Goal: Task Accomplishment & Management: Manage account settings

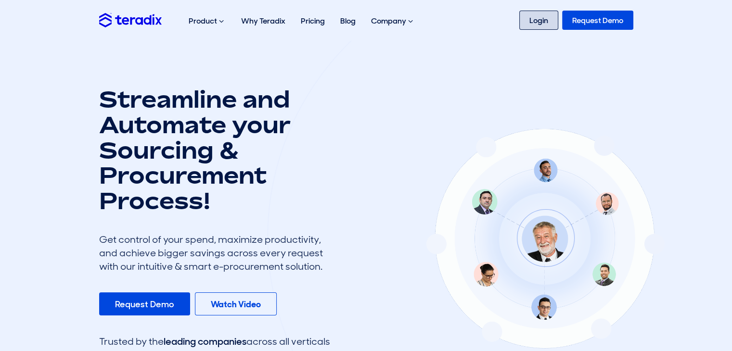
click at [554, 23] on link "Login" at bounding box center [538, 20] width 39 height 19
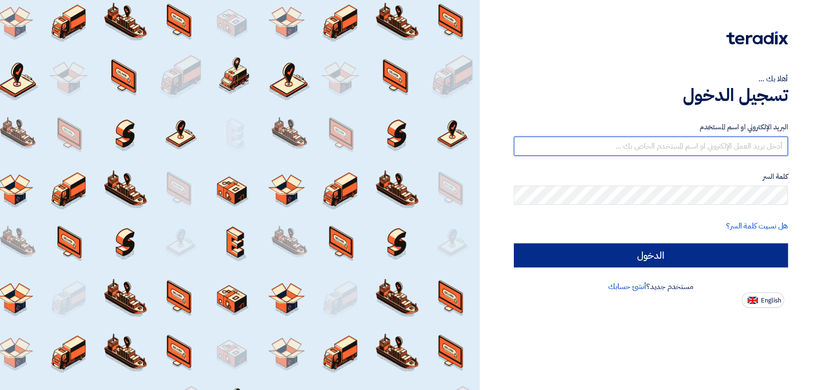
type input "[PERSON_NAME][EMAIL_ADDRESS][DOMAIN_NAME]"
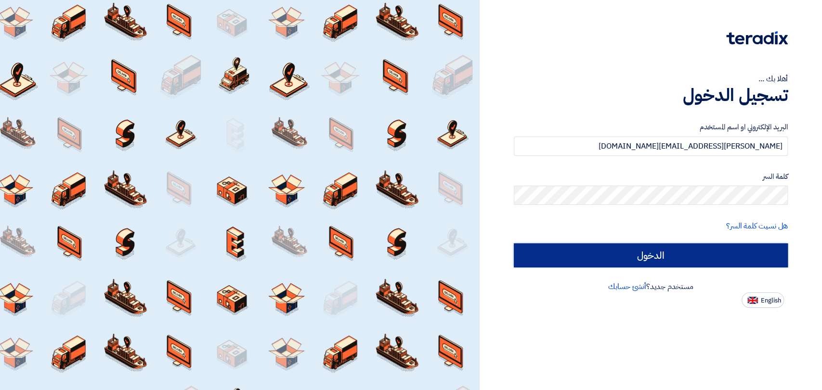
click at [708, 258] on input "الدخول" at bounding box center [651, 256] width 274 height 24
type input "Sign in"
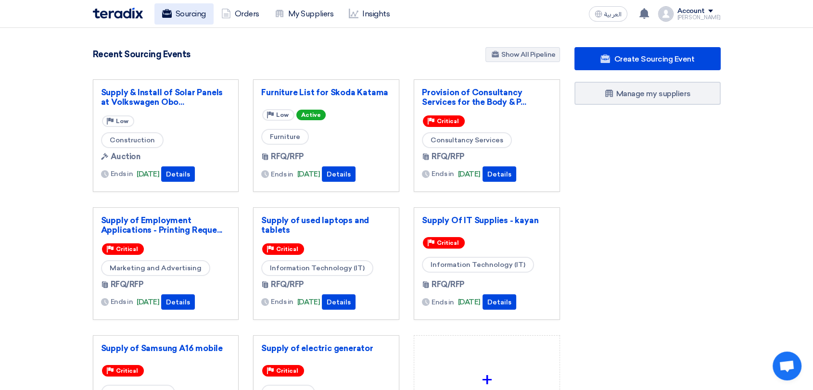
click at [188, 15] on link "Sourcing" at bounding box center [183, 13] width 59 height 21
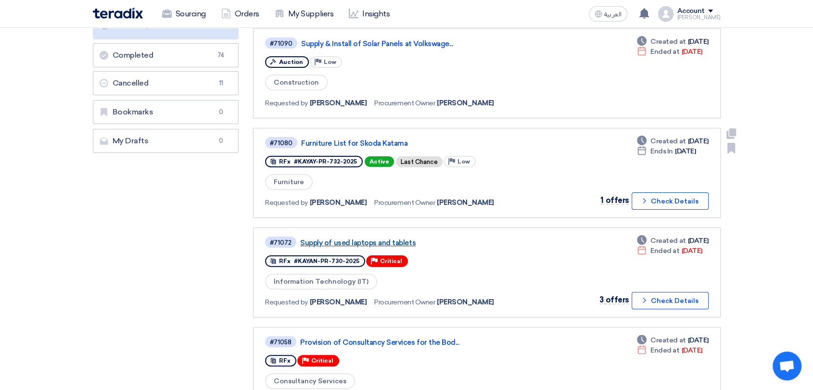
scroll to position [214, 0]
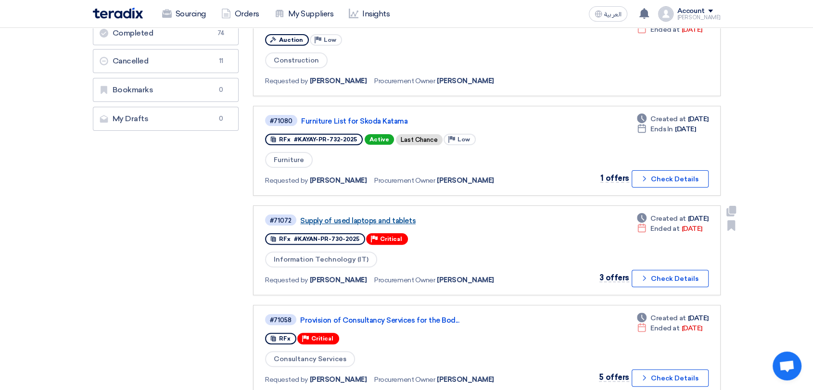
click at [387, 217] on link "Supply of used laptops and tablets" at bounding box center [420, 221] width 241 height 9
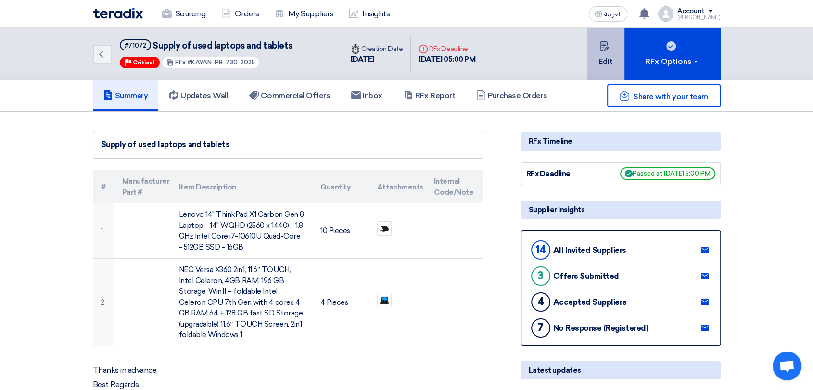
click at [611, 65] on button "Edit" at bounding box center [606, 54] width 38 height 52
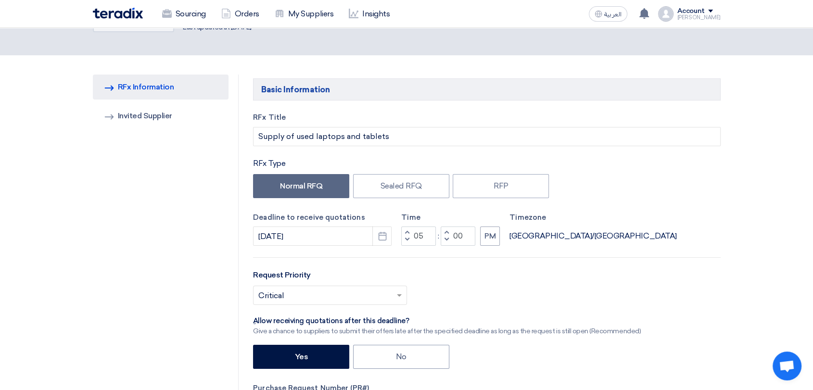
scroll to position [107, 0]
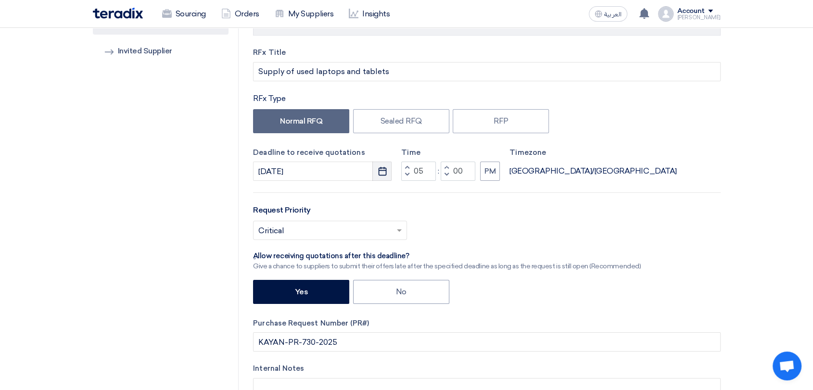
click at [384, 168] on use "button" at bounding box center [382, 171] width 8 height 9
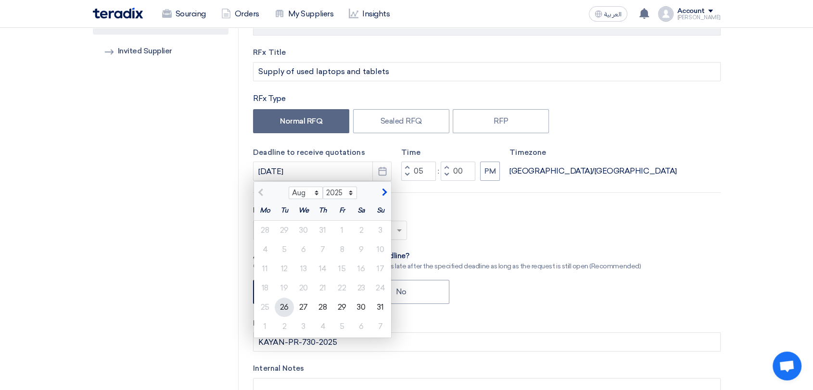
click at [286, 309] on div "26" at bounding box center [284, 307] width 19 height 19
type input "[DATE]"
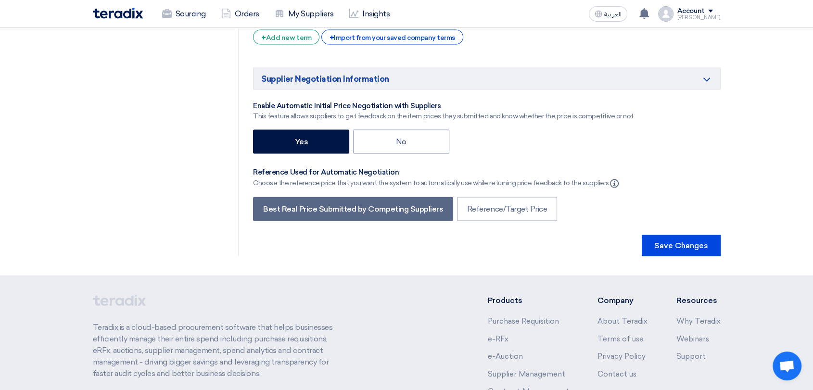
scroll to position [1848, 0]
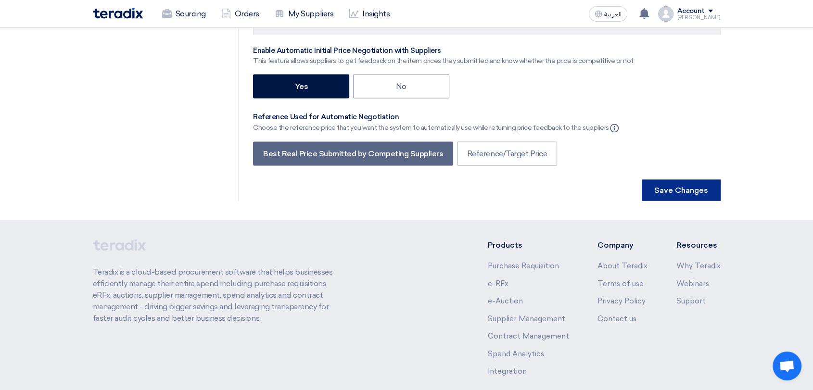
click at [692, 180] on button "Save Changes" at bounding box center [681, 190] width 79 height 21
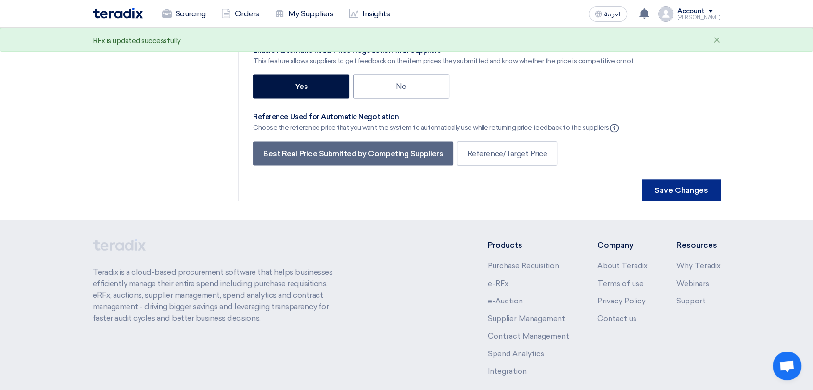
scroll to position [0, 0]
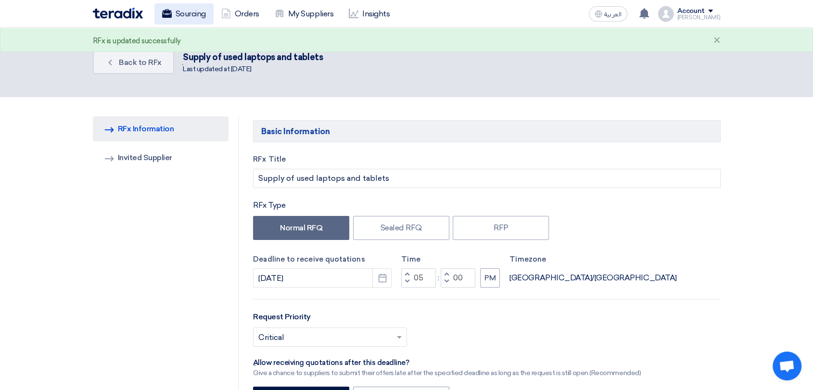
click at [189, 13] on link "Sourcing" at bounding box center [183, 13] width 59 height 21
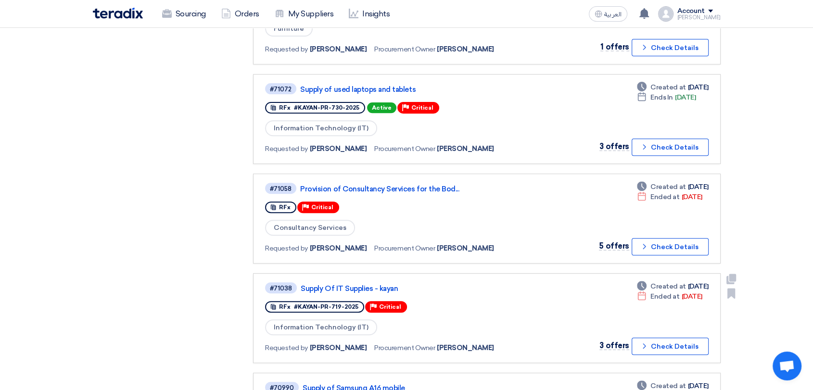
scroll to position [374, 0]
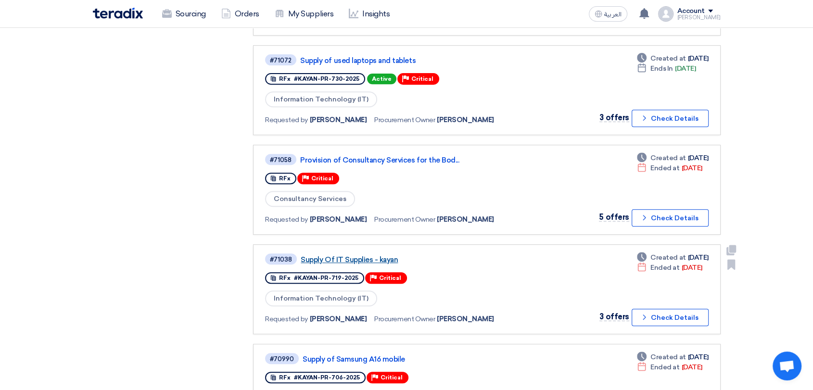
click at [373, 257] on link "Supply Of IT Supplies - kayan" at bounding box center [421, 260] width 241 height 9
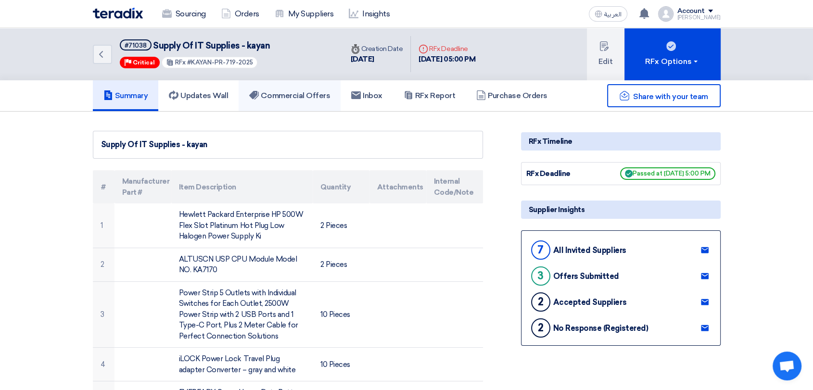
click at [308, 101] on link "Commercial Offers" at bounding box center [290, 95] width 102 height 31
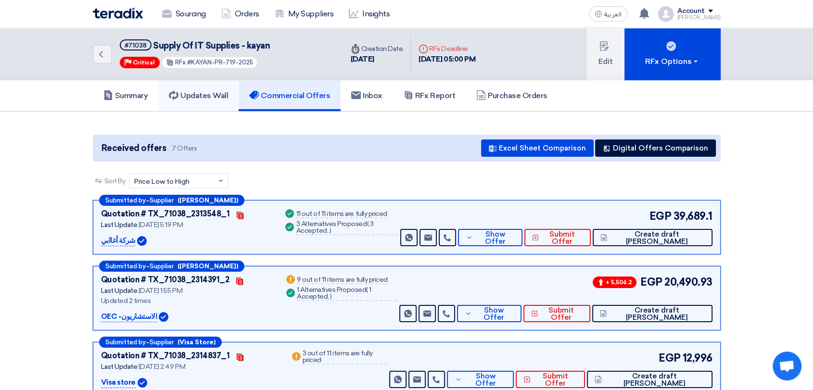
click at [189, 91] on h5 "Updates Wall" at bounding box center [198, 96] width 59 height 10
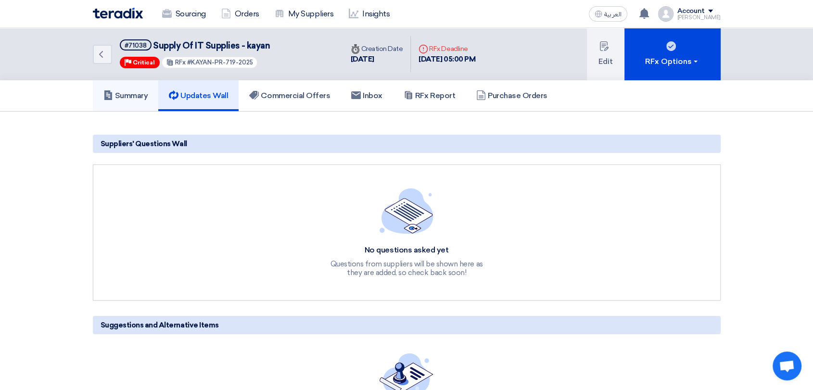
click at [94, 90] on link "Summary" at bounding box center [126, 95] width 66 height 31
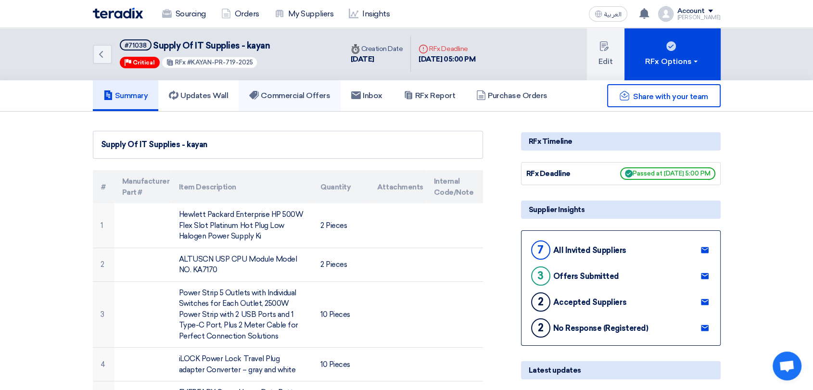
click at [304, 94] on h5 "Commercial Offers" at bounding box center [289, 96] width 81 height 10
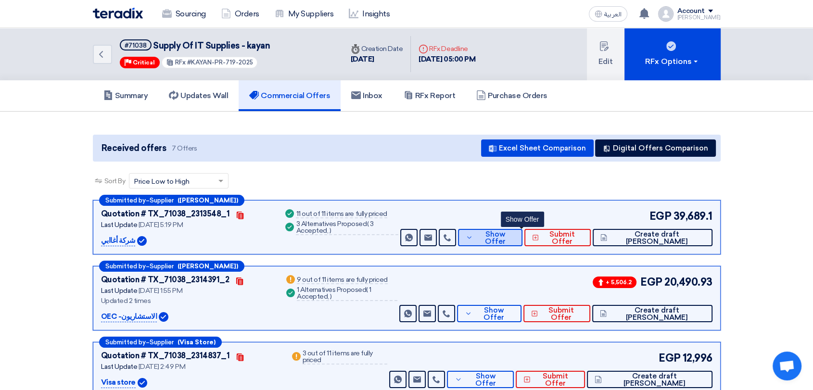
click at [515, 239] on span "Show Offer" at bounding box center [494, 238] width 39 height 14
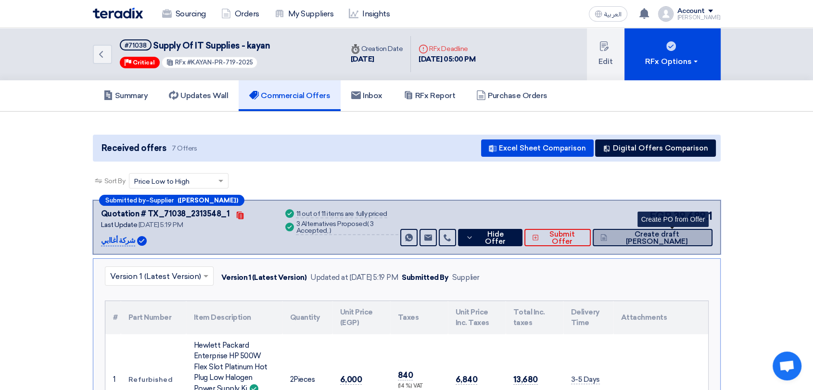
click at [668, 236] on span "Create draft [PERSON_NAME]" at bounding box center [657, 238] width 95 height 14
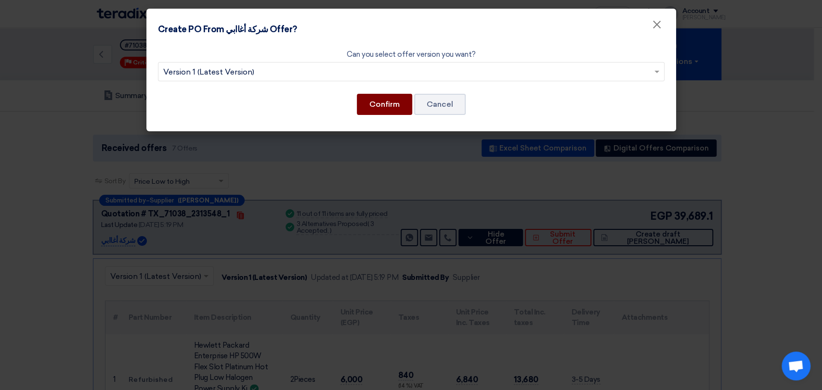
click at [386, 106] on button "Confirm" at bounding box center [384, 104] width 55 height 21
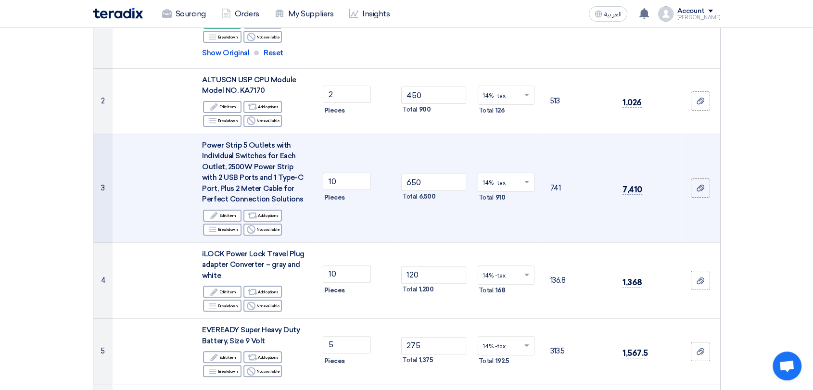
scroll to position [214, 0]
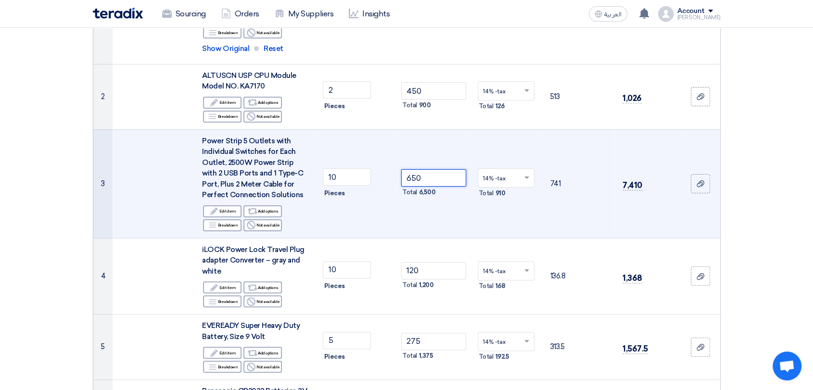
drag, startPoint x: 424, startPoint y: 181, endPoint x: 406, endPoint y: 180, distance: 18.3
click at [406, 180] on input "650" at bounding box center [433, 177] width 65 height 17
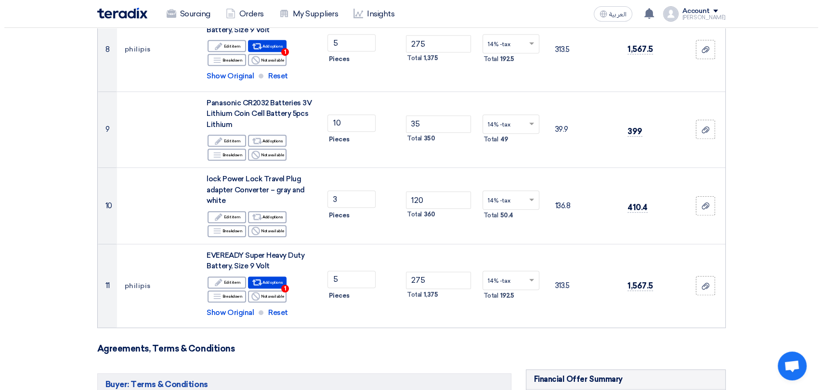
scroll to position [909, 0]
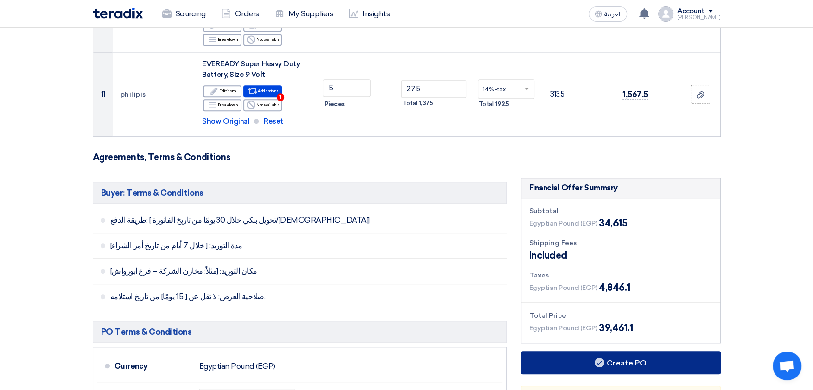
type input "630"
click at [630, 360] on button "Create PO" at bounding box center [621, 362] width 200 height 23
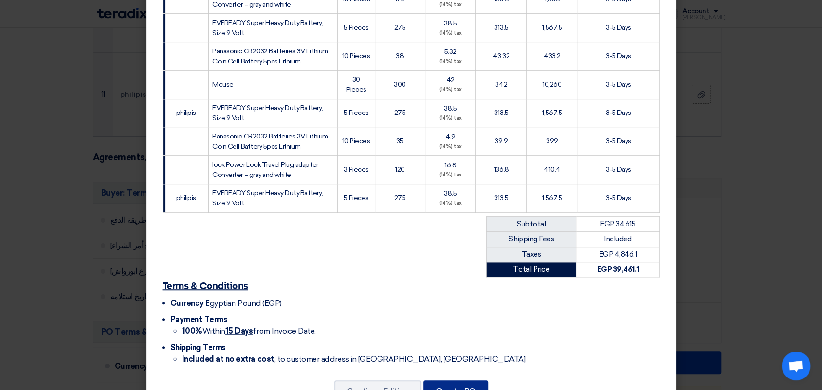
scroll to position [387, 0]
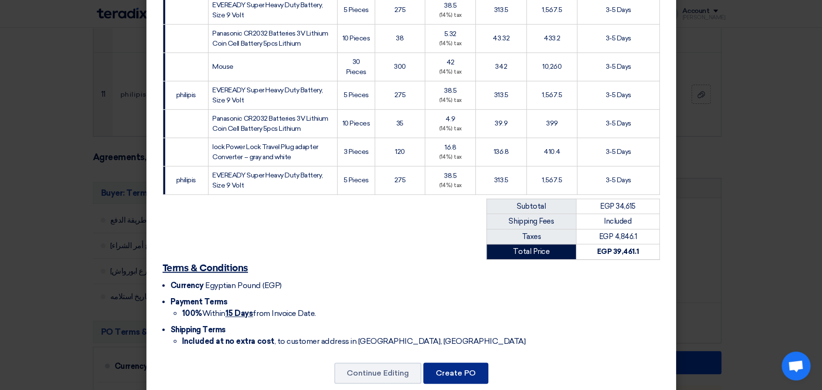
click at [469, 363] on button "Create PO" at bounding box center [455, 373] width 65 height 21
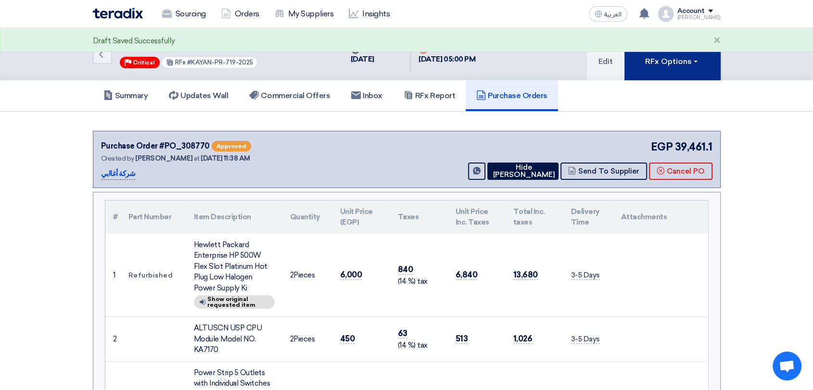
click at [683, 62] on div "RFx Options" at bounding box center [672, 62] width 54 height 12
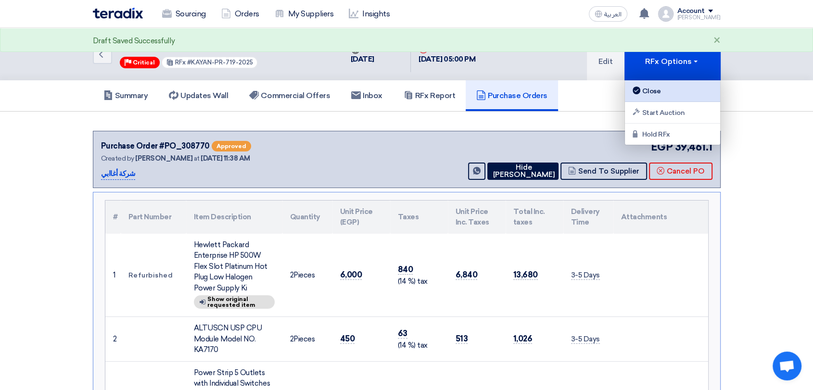
click at [658, 91] on div "Close" at bounding box center [673, 91] width 84 height 12
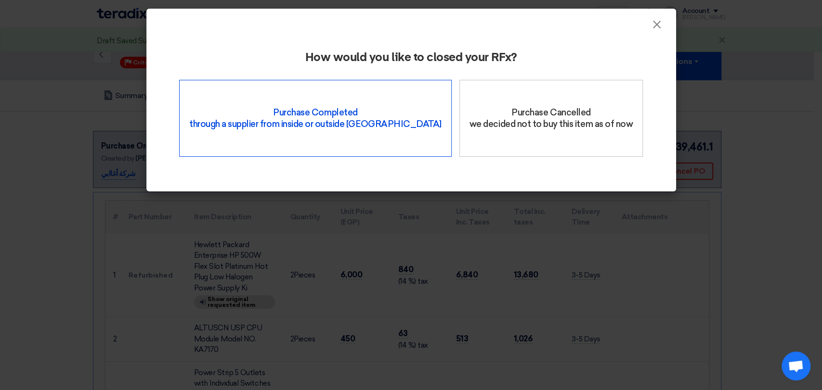
click at [350, 115] on div "Purchase Completed through a supplier from inside or outside Teradix" at bounding box center [315, 118] width 272 height 77
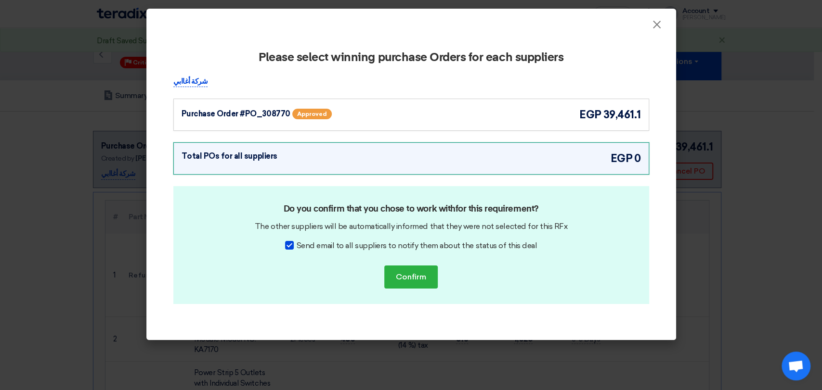
click at [535, 119] on div "Purchase Order #PO_308770 Approved egp 39,461.1" at bounding box center [410, 115] width 459 height 16
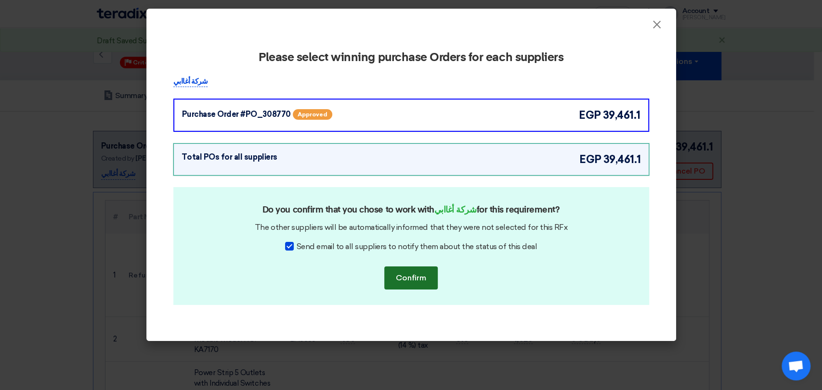
click at [431, 281] on button "Confirm" at bounding box center [410, 278] width 53 height 23
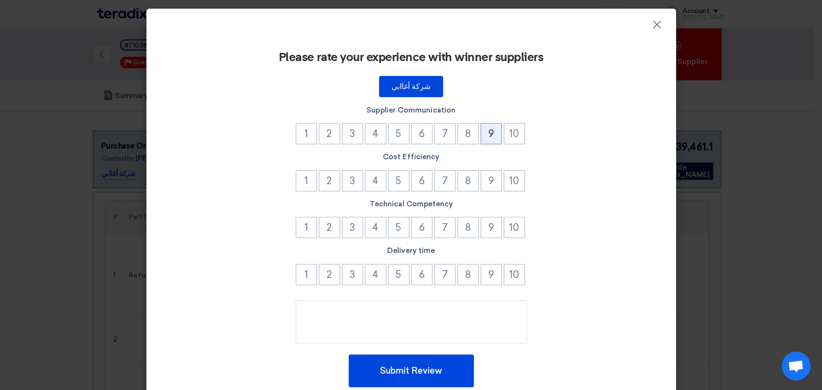
click at [492, 137] on button "9" at bounding box center [490, 133] width 21 height 21
click at [517, 175] on button "10" at bounding box center [513, 180] width 21 height 21
click at [486, 240] on li "9" at bounding box center [491, 229] width 23 height 24
click at [486, 232] on button "9" at bounding box center [490, 227] width 21 height 21
click at [513, 278] on button "10" at bounding box center [513, 274] width 21 height 21
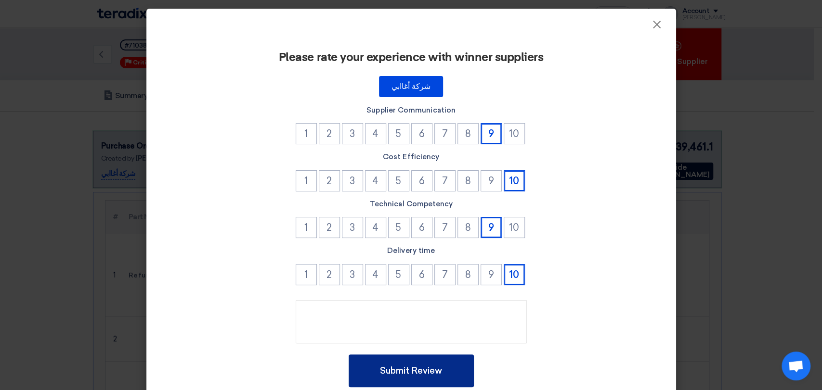
click at [423, 375] on button "Submit Review" at bounding box center [410, 371] width 125 height 33
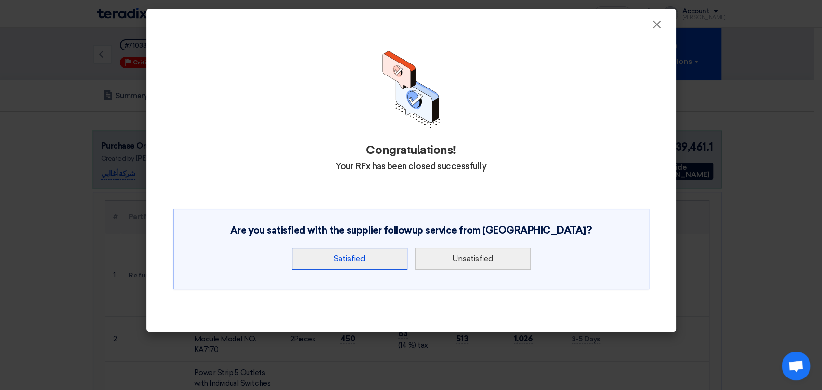
click at [379, 251] on button "Satisfied" at bounding box center [350, 259] width 116 height 22
click at [378, 256] on button "Satisfied" at bounding box center [350, 259] width 116 height 22
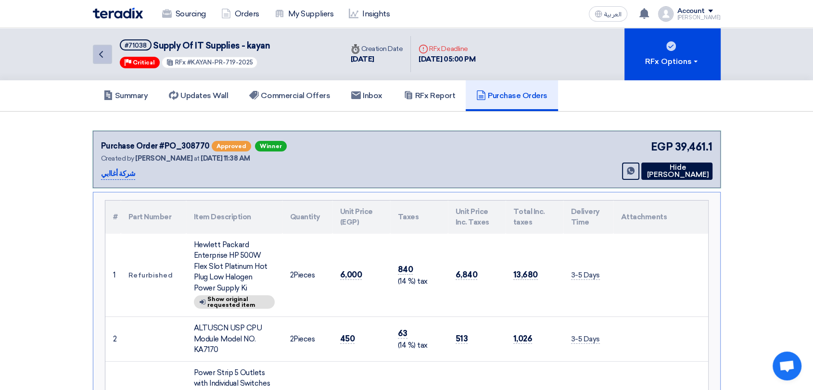
click at [98, 52] on icon "Back" at bounding box center [101, 55] width 12 height 12
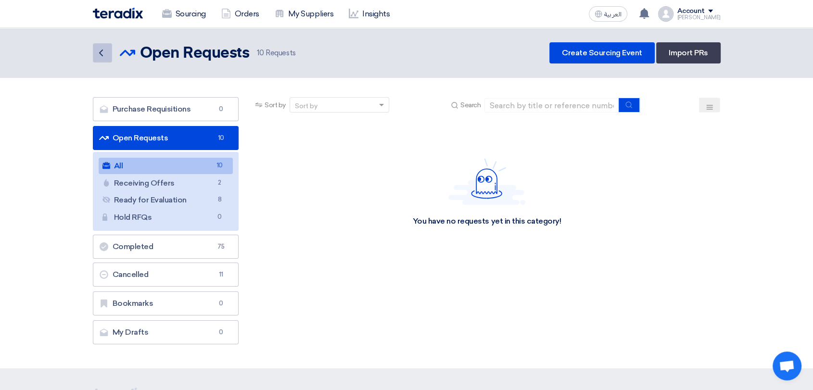
click at [96, 59] on link "Back" at bounding box center [102, 52] width 19 height 19
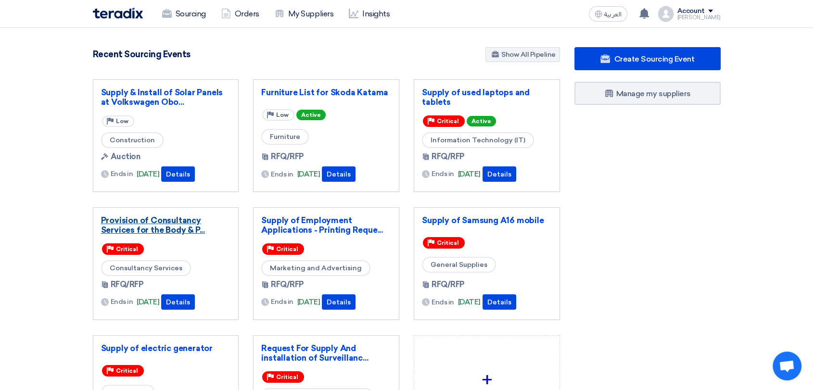
click at [174, 224] on link "Provision of Consultancy Services for the Body & P..." at bounding box center [166, 225] width 130 height 19
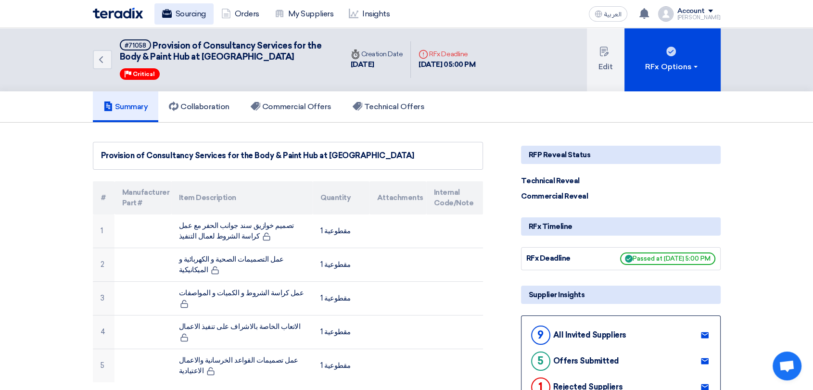
click at [188, 16] on link "Sourcing" at bounding box center [183, 13] width 59 height 21
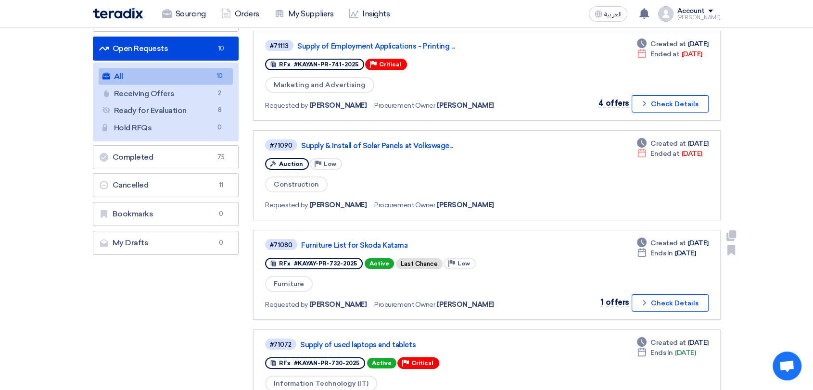
scroll to position [160, 0]
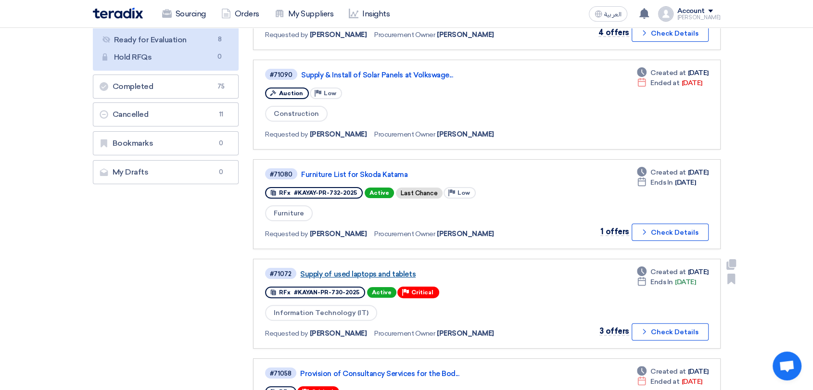
click at [374, 271] on link "Supply of used laptops and tablets" at bounding box center [420, 274] width 241 height 9
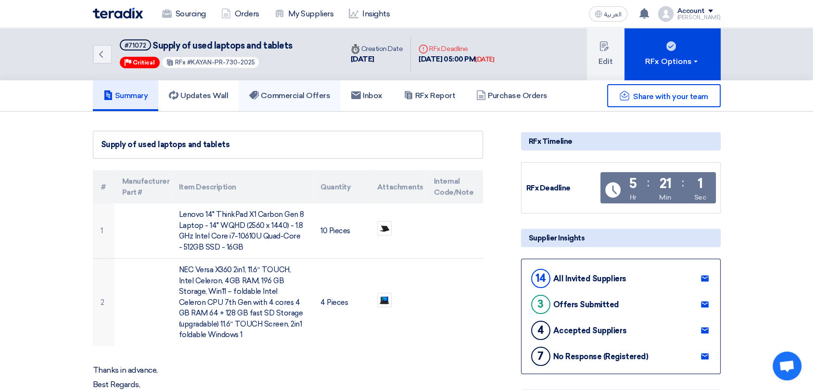
click at [284, 93] on h5 "Commercial Offers" at bounding box center [289, 96] width 81 height 10
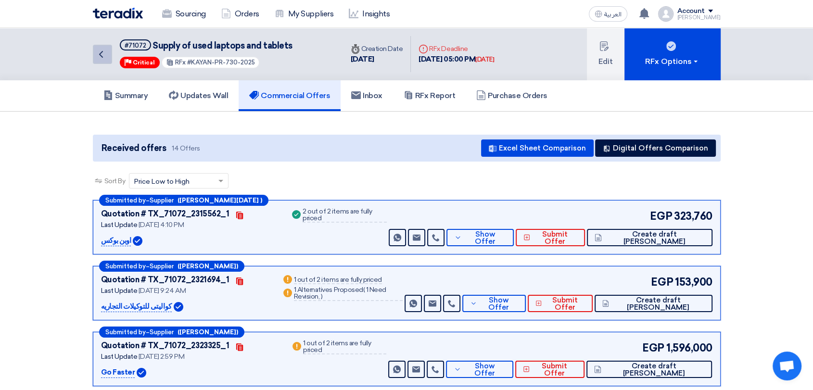
click at [107, 52] on link "Back" at bounding box center [102, 54] width 19 height 19
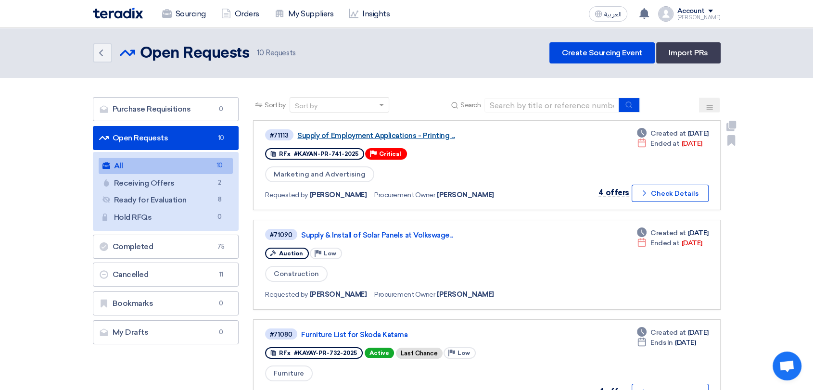
click at [342, 133] on link "Supply of Employment Applications - Printing ..." at bounding box center [417, 135] width 241 height 9
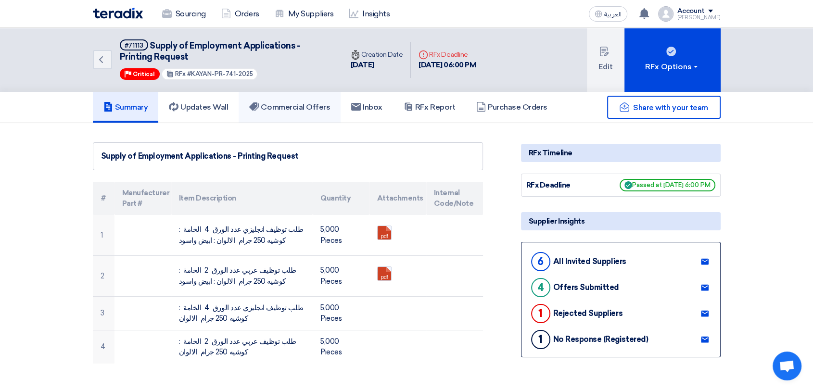
click at [283, 103] on h5 "Commercial Offers" at bounding box center [289, 108] width 81 height 10
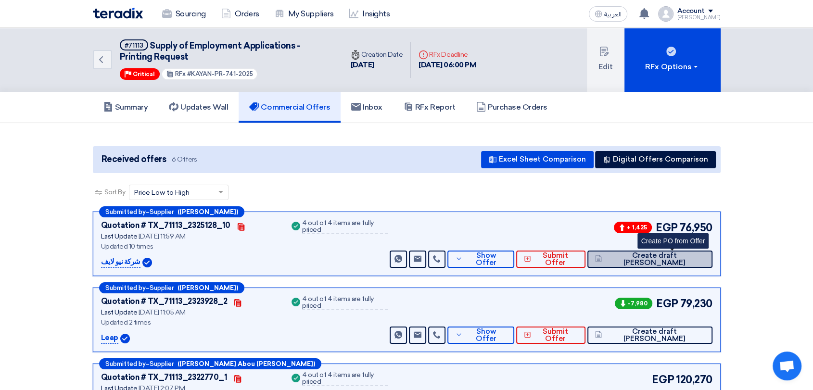
click at [666, 264] on button "Create draft [PERSON_NAME]" at bounding box center [650, 259] width 125 height 17
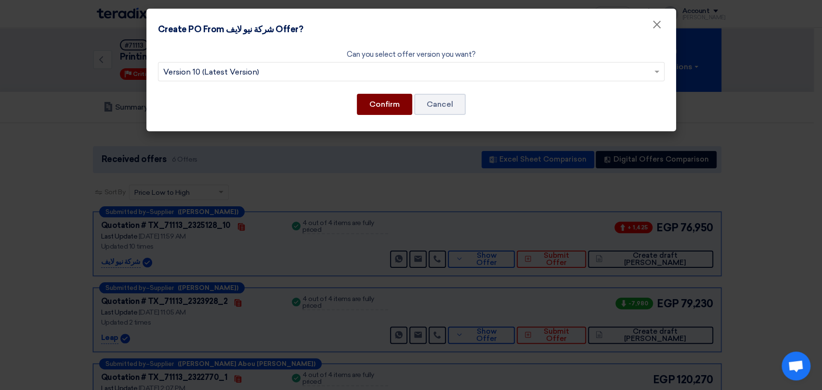
click at [384, 106] on button "Confirm" at bounding box center [384, 104] width 55 height 21
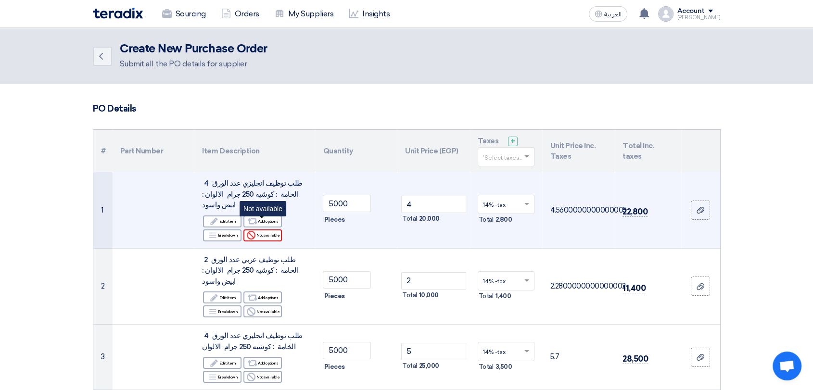
click at [270, 230] on div "Reject Not available" at bounding box center [263, 236] width 39 height 12
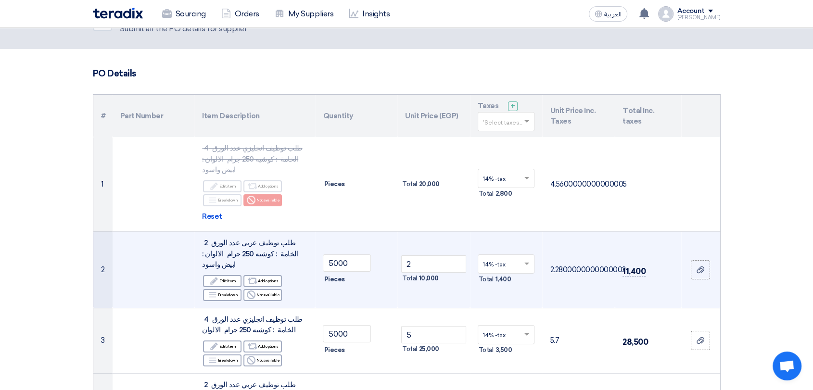
scroll to position [53, 0]
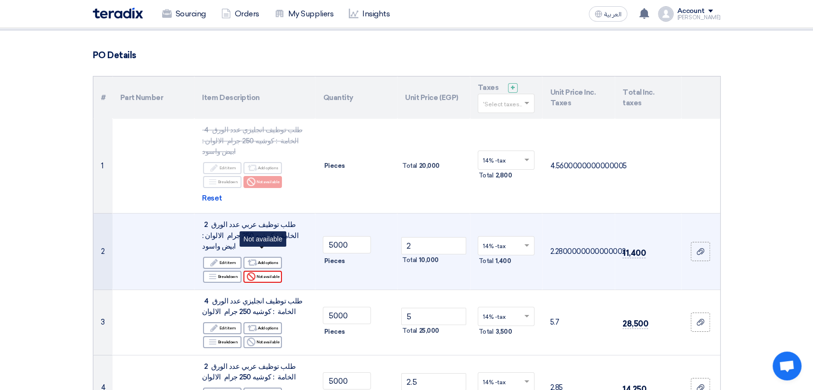
click at [270, 271] on div "Reject Not available" at bounding box center [263, 277] width 39 height 12
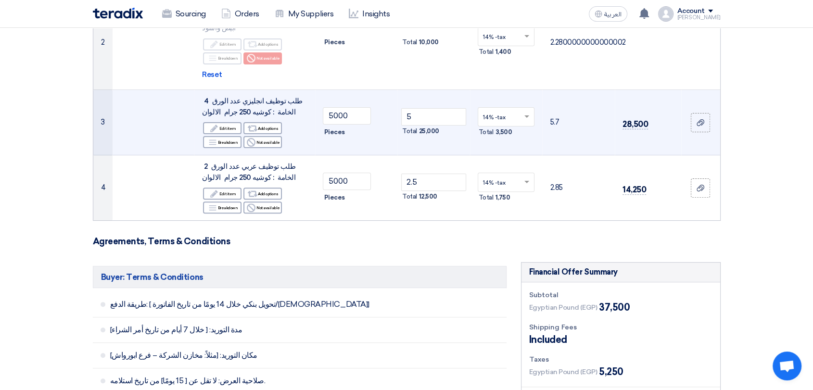
scroll to position [267, 0]
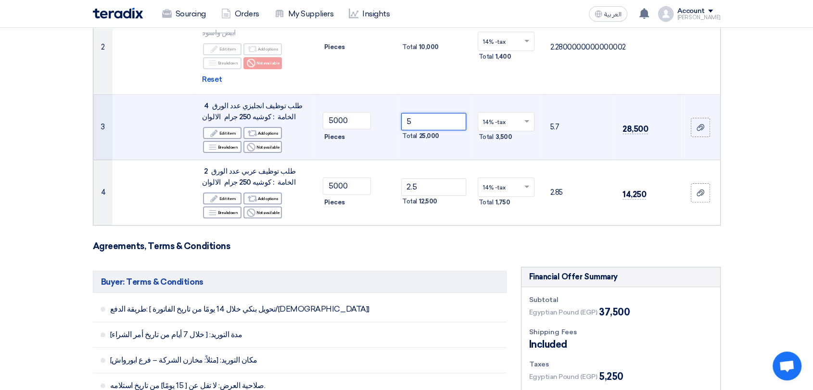
click at [415, 113] on input "5" at bounding box center [433, 121] width 65 height 17
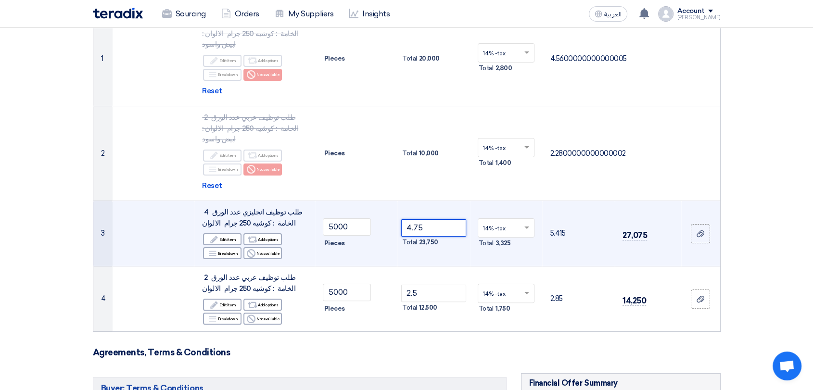
scroll to position [160, 0]
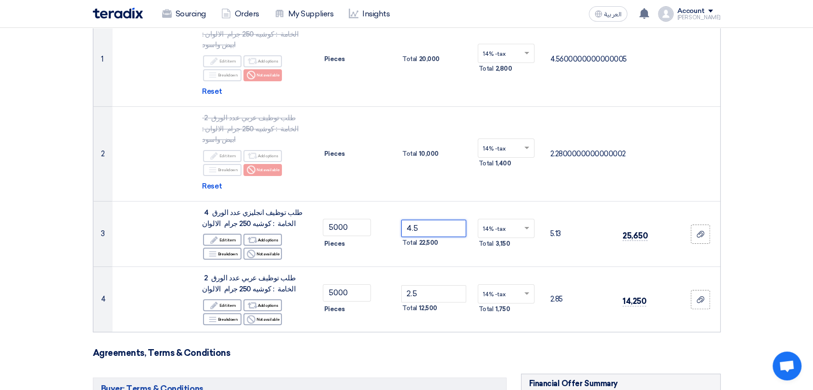
type input "4.5"
click at [460, 348] on h3 "Agreements, Terms & Conditions" at bounding box center [407, 353] width 628 height 11
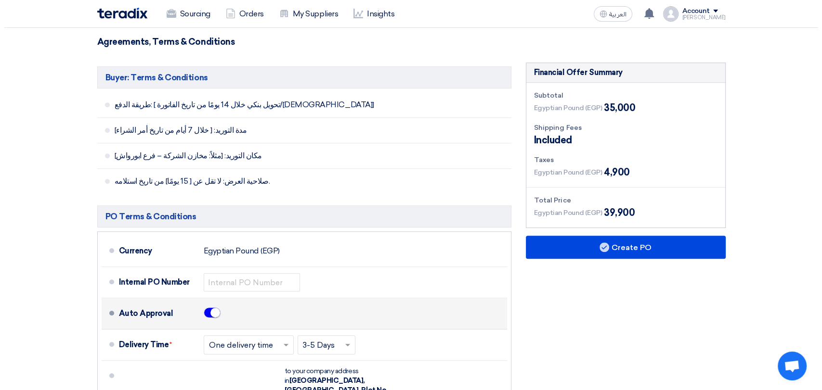
scroll to position [481, 0]
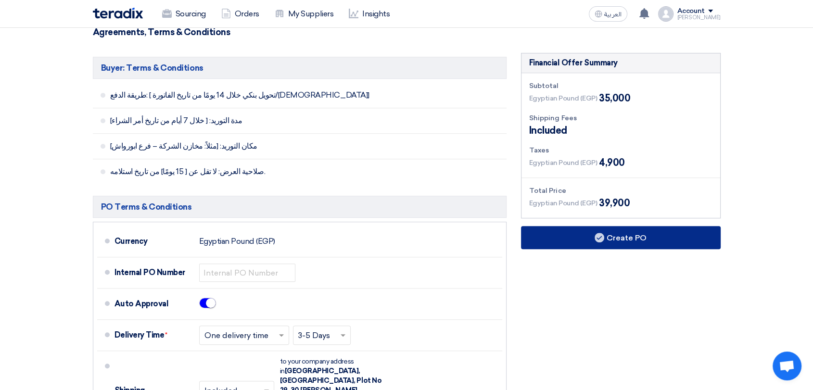
click at [638, 226] on button "Create PO" at bounding box center [621, 237] width 200 height 23
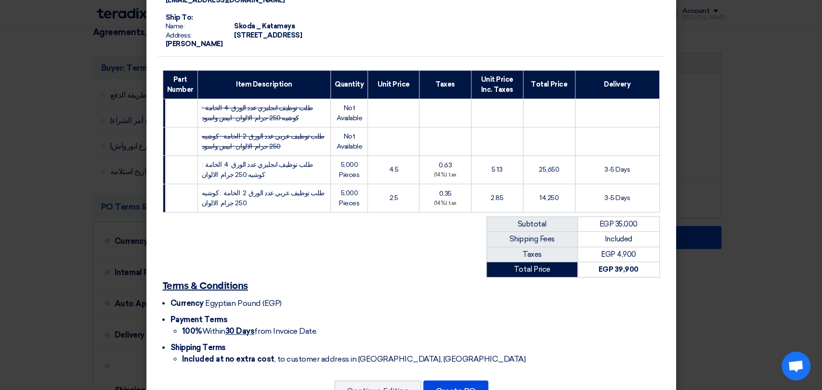
scroll to position [130, 0]
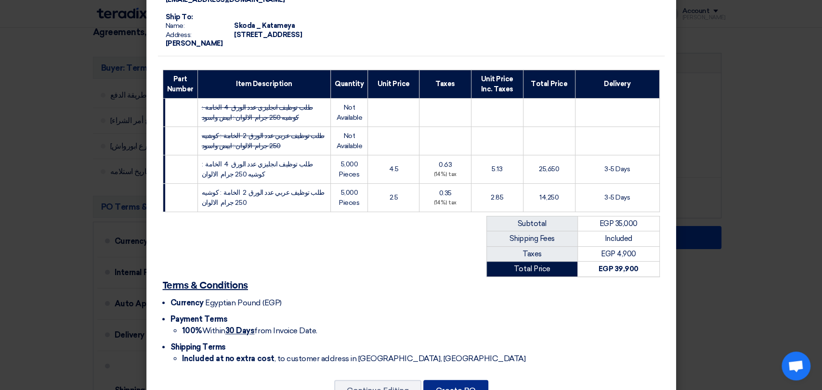
click at [445, 380] on button "Create PO" at bounding box center [455, 390] width 65 height 21
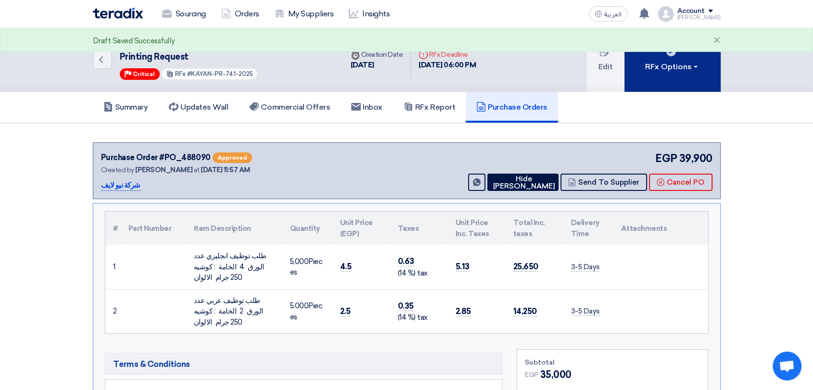
click at [666, 75] on button "RFx Options" at bounding box center [673, 60] width 96 height 64
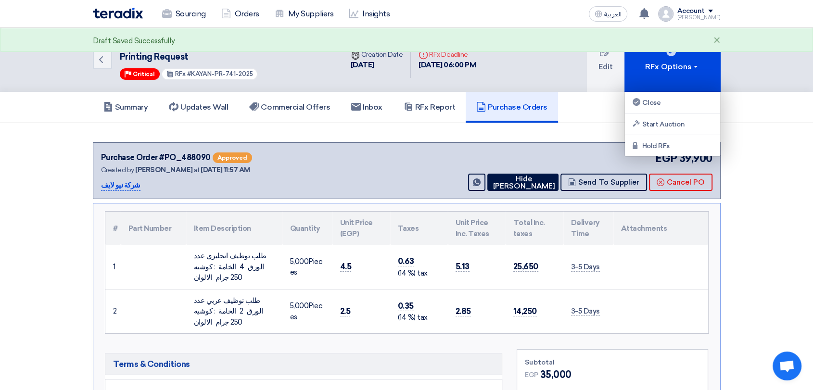
click at [759, 116] on div "Summary Updates Wall Commercial Offers Inbox RFx Report Purchase Orders" at bounding box center [406, 107] width 813 height 31
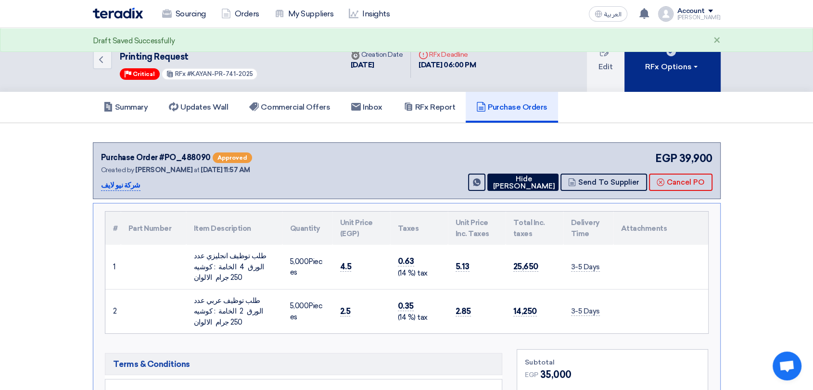
click at [663, 76] on button "RFx Options" at bounding box center [673, 60] width 96 height 64
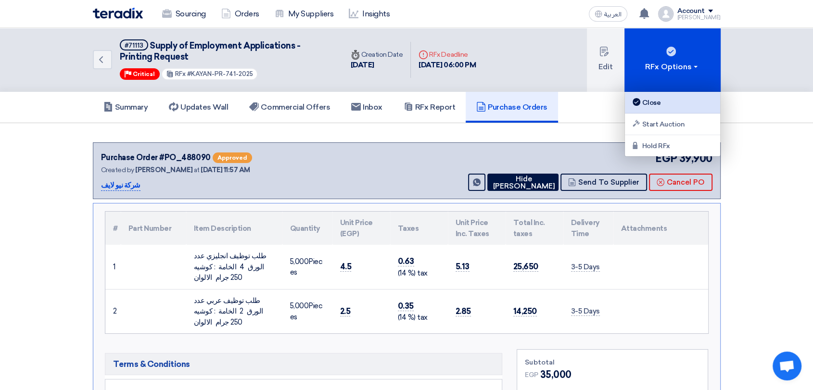
click at [671, 104] on div "Close" at bounding box center [673, 103] width 84 height 12
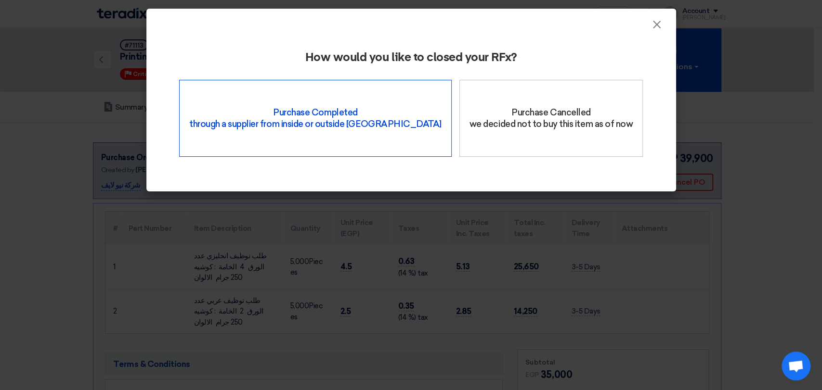
click at [254, 117] on div "Purchase Completed through a supplier from inside or outside Teradix" at bounding box center [315, 118] width 272 height 77
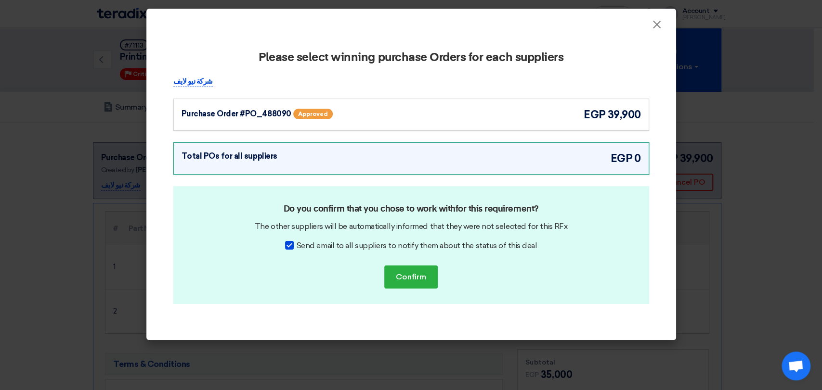
click at [347, 247] on span "Send email to all suppliers to notify them about the status of this deal" at bounding box center [416, 246] width 240 height 12
click at [303, 246] on input "Send email to all suppliers to notify them about the status of this deal" at bounding box center [299, 243] width 6 height 6
checkbox input "false"
click at [347, 115] on div "Purchase Order #PO_488090 Approved" at bounding box center [275, 114] width 188 height 14
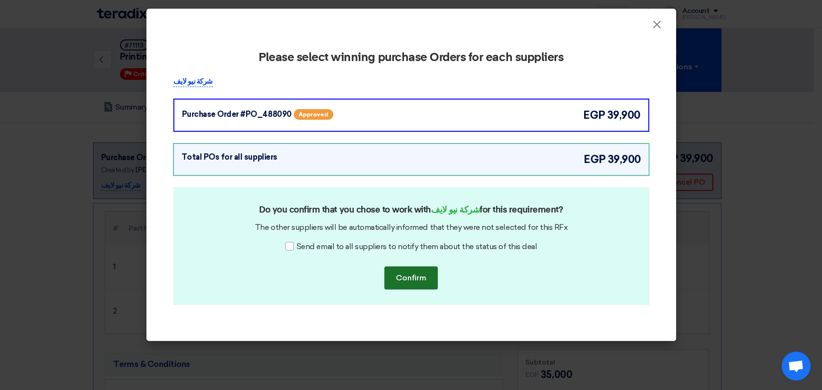
click at [421, 284] on button "Confirm" at bounding box center [410, 278] width 53 height 23
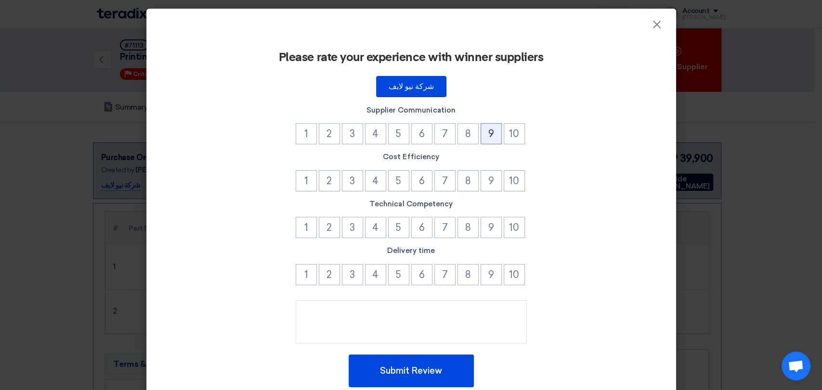
click at [491, 132] on button "9" at bounding box center [490, 133] width 21 height 21
click at [511, 187] on button "10" at bounding box center [513, 180] width 21 height 21
click at [488, 227] on button "9" at bounding box center [490, 227] width 21 height 21
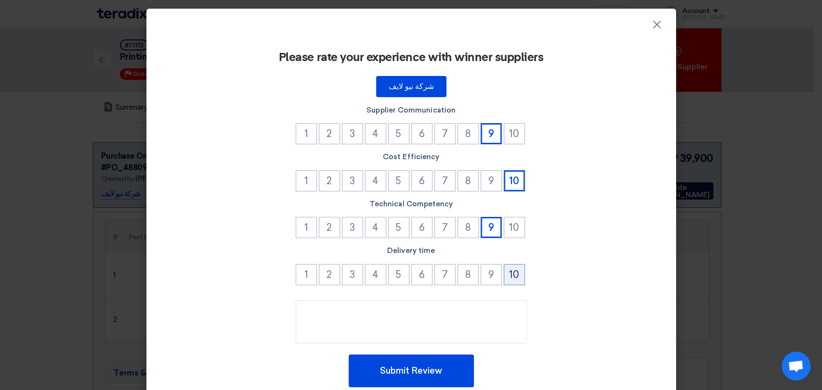
click at [509, 280] on button "10" at bounding box center [513, 274] width 21 height 21
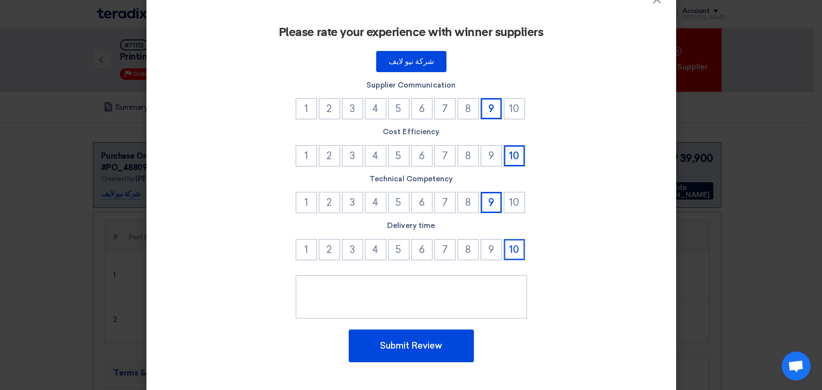
scroll to position [36, 0]
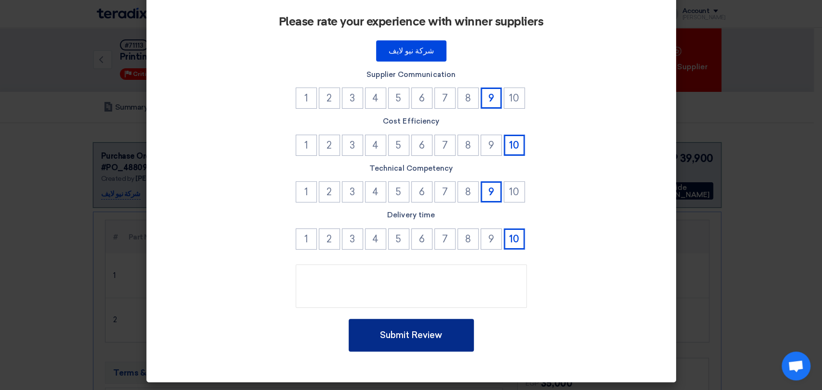
click at [428, 332] on button "Submit Review" at bounding box center [410, 335] width 125 height 33
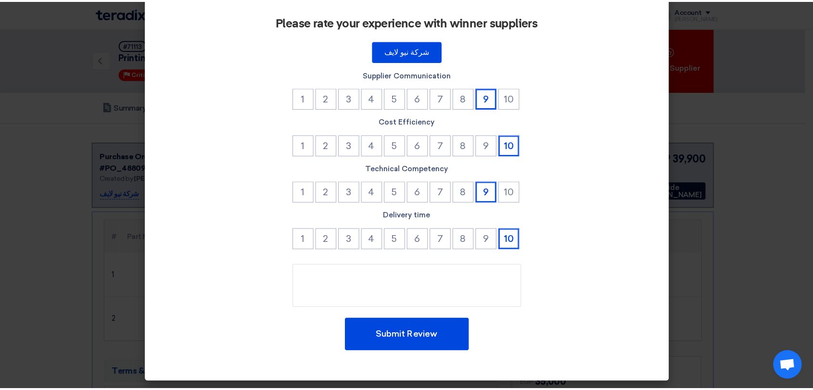
scroll to position [0, 0]
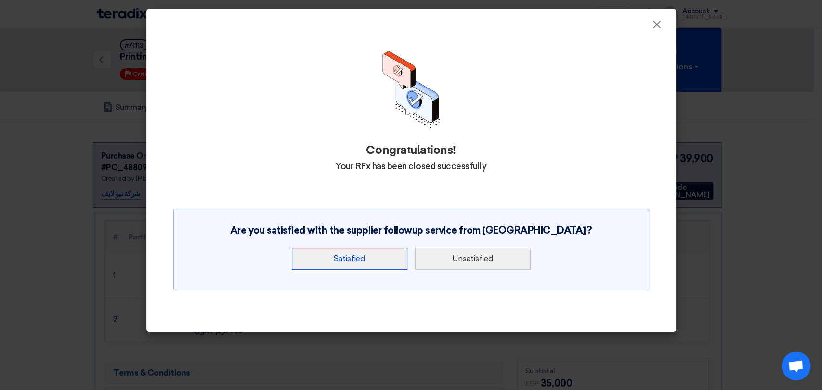
click at [393, 257] on button "Satisfied" at bounding box center [350, 259] width 116 height 22
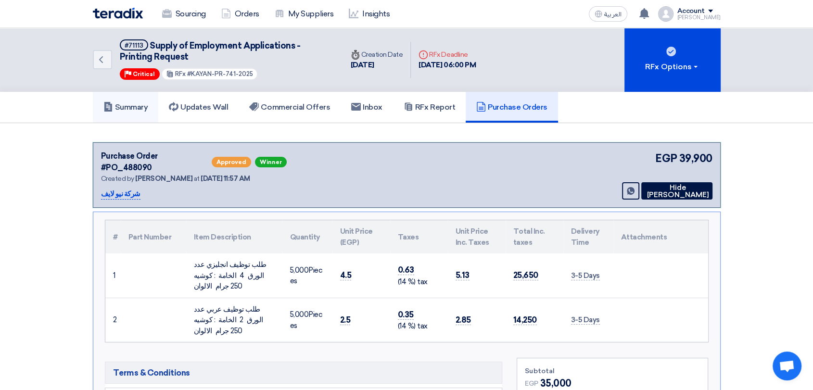
click at [116, 104] on h5 "Summary" at bounding box center [125, 108] width 45 height 10
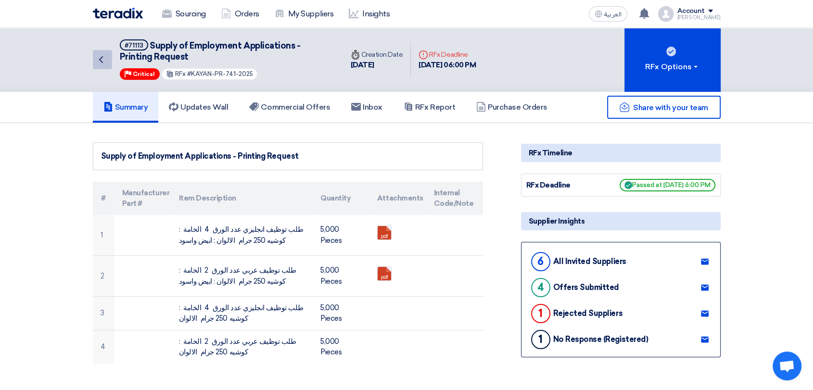
click at [102, 55] on icon "Back" at bounding box center [101, 60] width 12 height 12
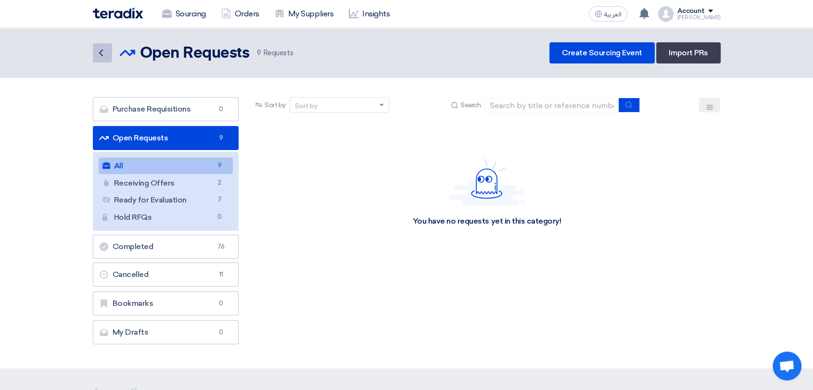
click at [102, 57] on icon "Back" at bounding box center [101, 53] width 12 height 12
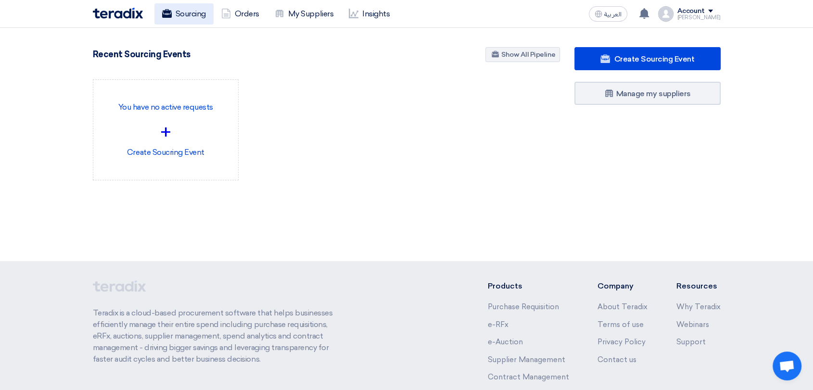
click at [176, 18] on link "Sourcing" at bounding box center [183, 13] width 59 height 21
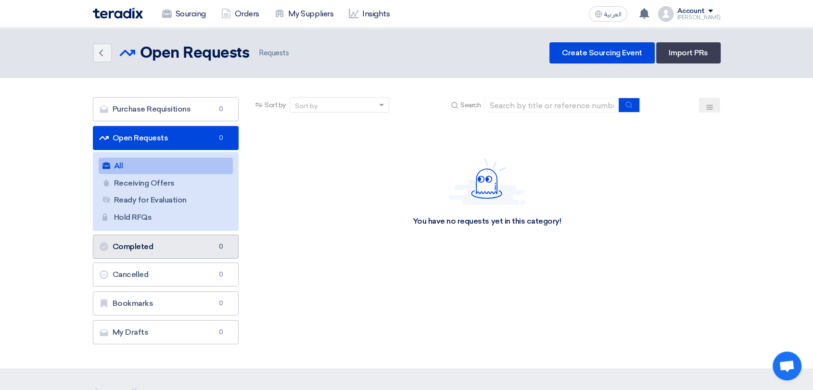
click at [157, 250] on link "Completed Completed 0" at bounding box center [166, 247] width 146 height 24
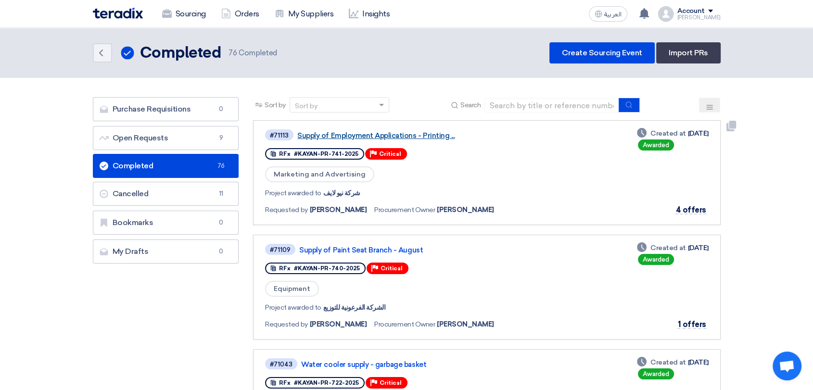
click at [379, 134] on link "Supply of Employment Applications - Printing ..." at bounding box center [417, 135] width 241 height 9
